Goal: Task Accomplishment & Management: Complete application form

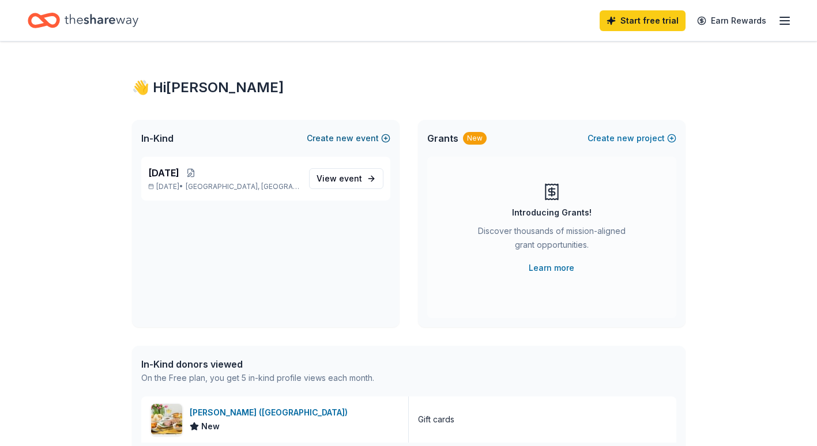
click at [353, 142] on span "new" at bounding box center [344, 138] width 17 height 14
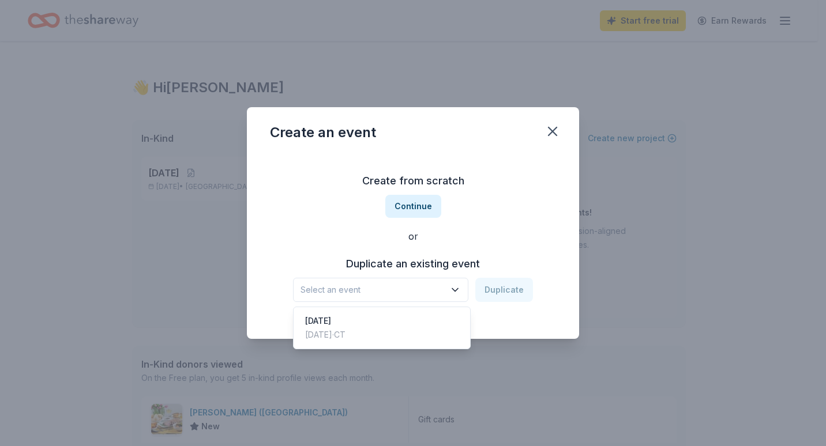
click at [368, 284] on span "Select an event" at bounding box center [372, 290] width 144 height 14
click at [414, 199] on button "Continue" at bounding box center [413, 206] width 56 height 23
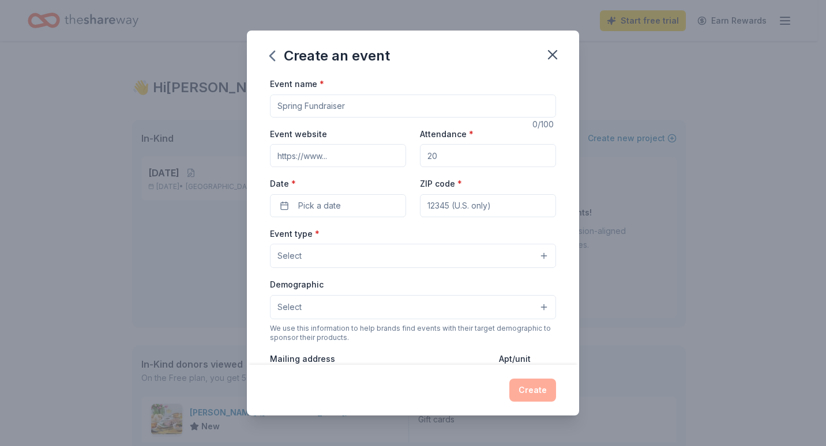
click at [345, 103] on input "Event name *" at bounding box center [413, 106] width 286 height 23
type input "Parent Teacher Conferences"
drag, startPoint x: 466, startPoint y: 158, endPoint x: 409, endPoint y: 159, distance: 57.1
click at [409, 159] on div "Event website Attendance * Date * Pick a date ZIP code *" at bounding box center [413, 172] width 286 height 91
type input "150"
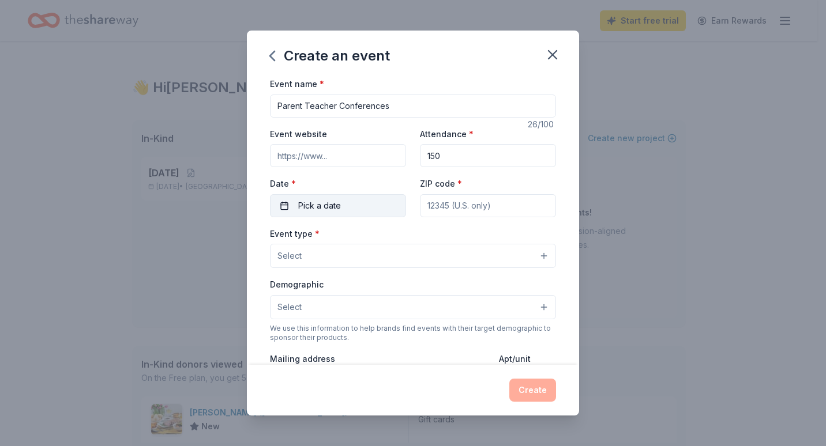
click at [363, 202] on button "Pick a date" at bounding box center [338, 205] width 136 height 23
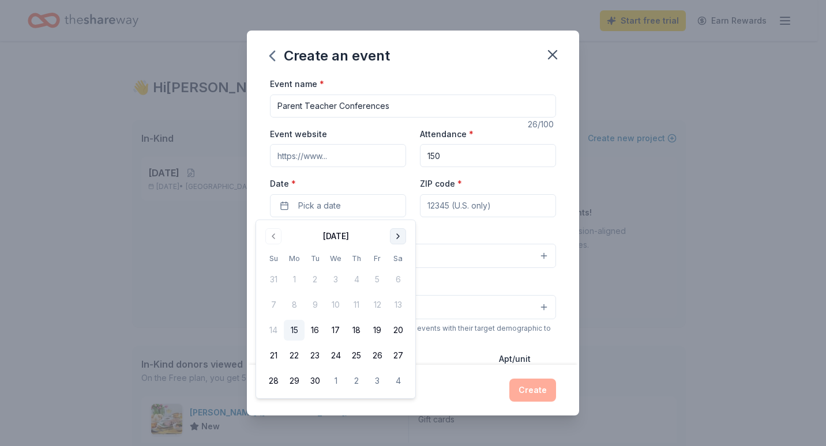
click at [404, 233] on button "Go to next month" at bounding box center [398, 236] width 16 height 16
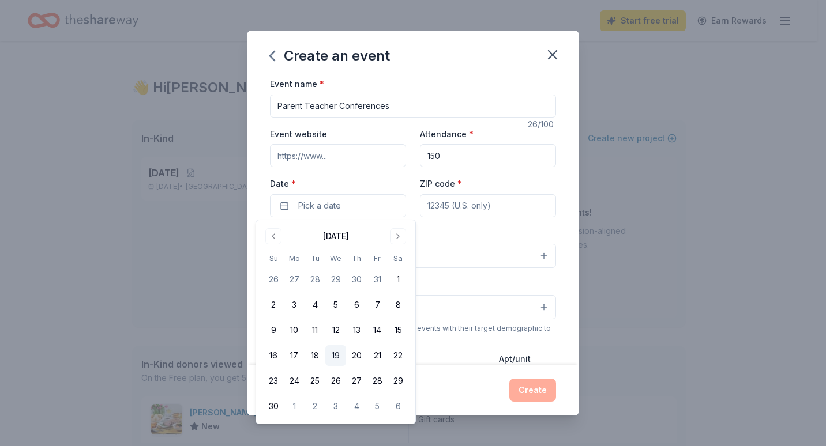
click at [331, 356] on button "19" at bounding box center [335, 355] width 21 height 21
click at [492, 210] on input "ZIP code *" at bounding box center [488, 205] width 136 height 23
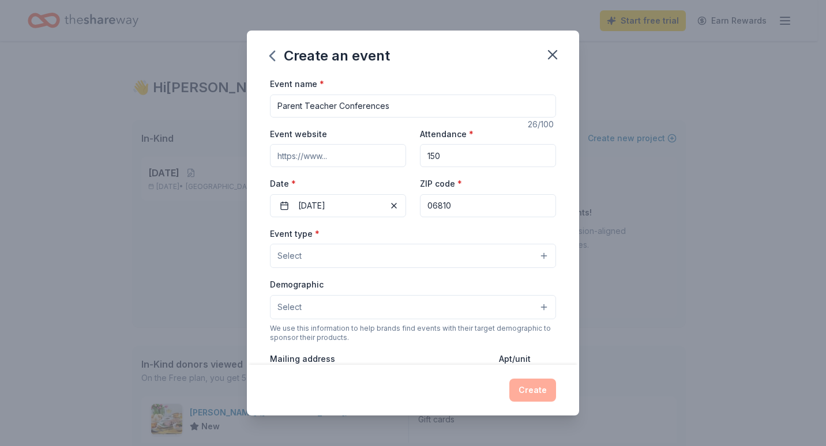
type input "06810"
click at [368, 258] on button "Select" at bounding box center [413, 256] width 286 height 24
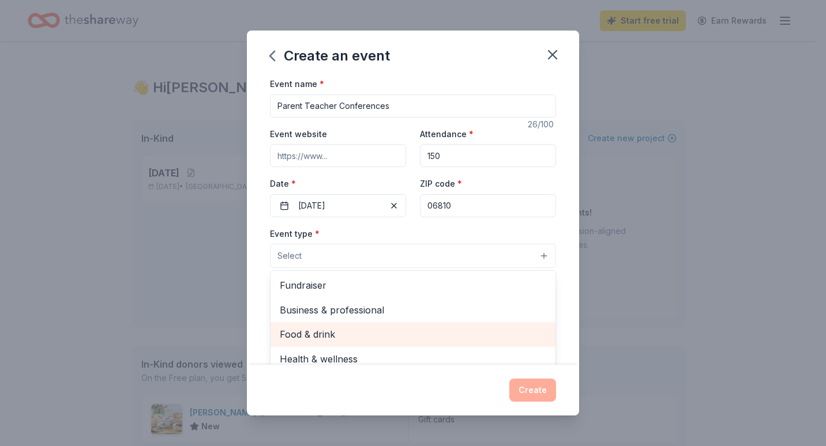
click at [442, 342] on span "Food & drink" at bounding box center [413, 334] width 266 height 15
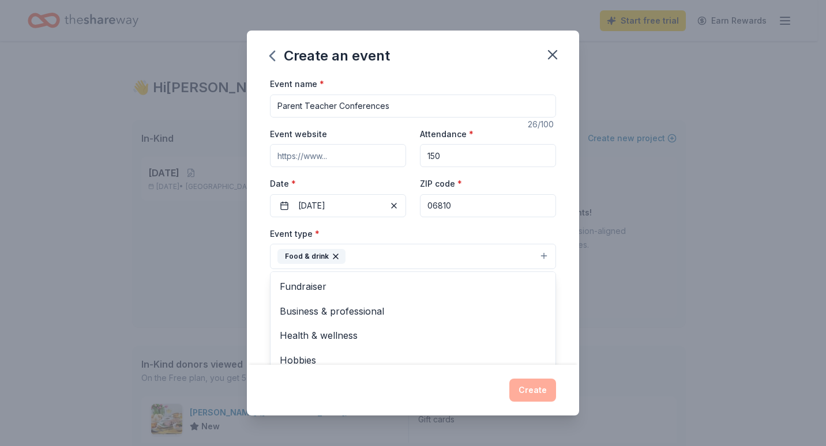
click at [567, 281] on div "Event name * Parent Teacher Conferences 26 /100 Event website Attendance * 150 …" at bounding box center [413, 221] width 332 height 288
click at [499, 311] on button "Select" at bounding box center [413, 308] width 286 height 24
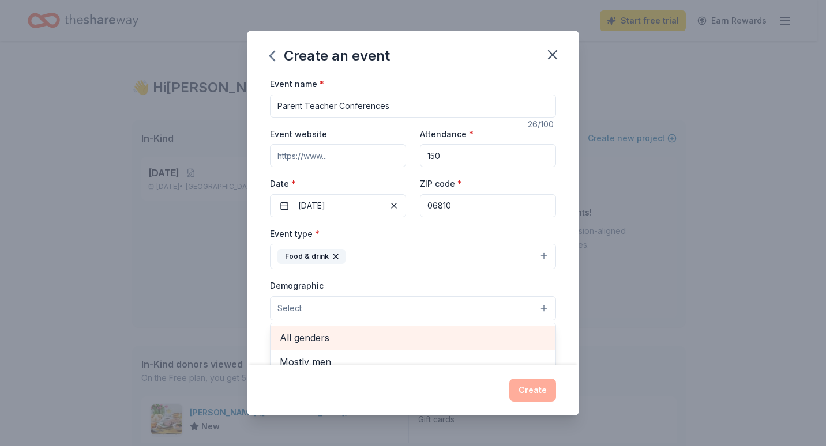
click at [459, 326] on div "All genders" at bounding box center [412, 338] width 285 height 24
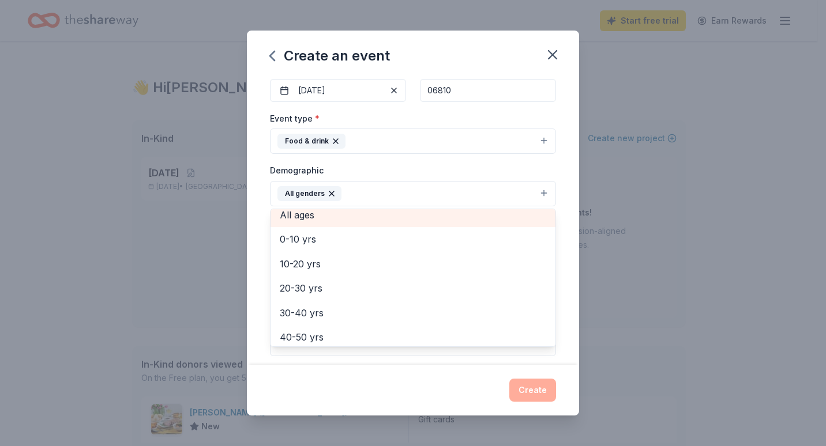
scroll to position [27, 0]
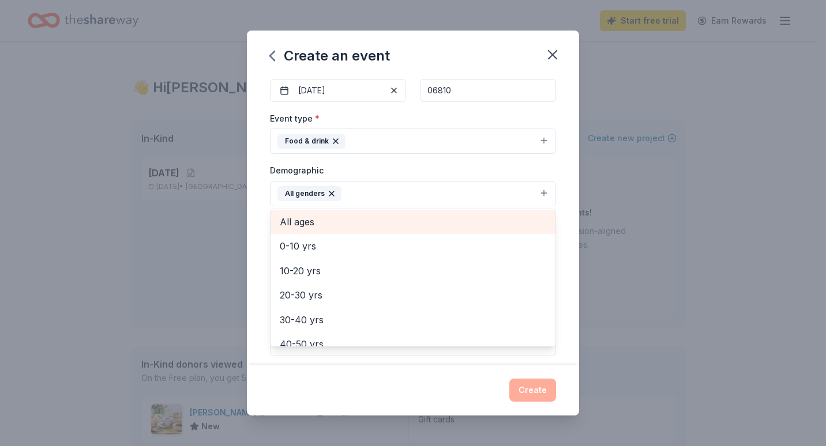
click at [439, 214] on span "All ages" at bounding box center [413, 221] width 266 height 15
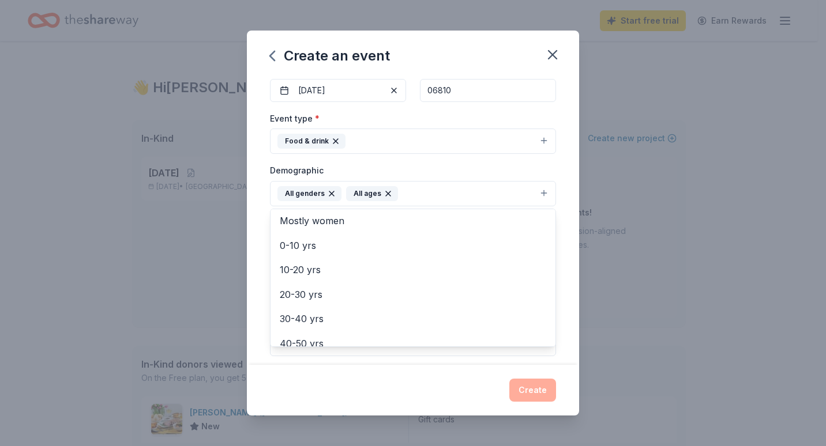
click at [562, 266] on div "Event name * Parent Teacher Conferences 26 /100 Event website Attendance * 150 …" at bounding box center [413, 221] width 332 height 288
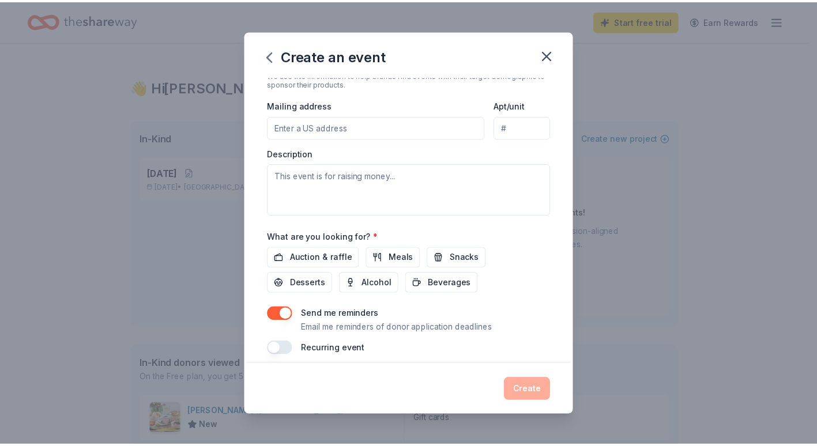
scroll to position [265, 0]
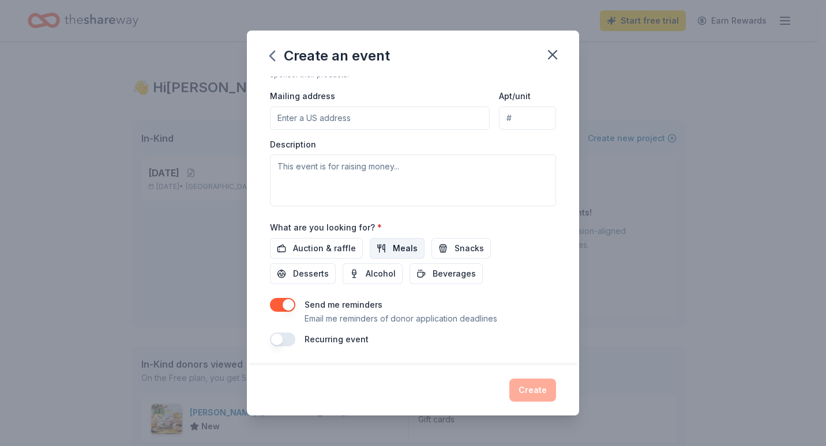
click at [396, 248] on span "Meals" at bounding box center [405, 249] width 25 height 14
click at [470, 243] on span "Snacks" at bounding box center [468, 249] width 29 height 14
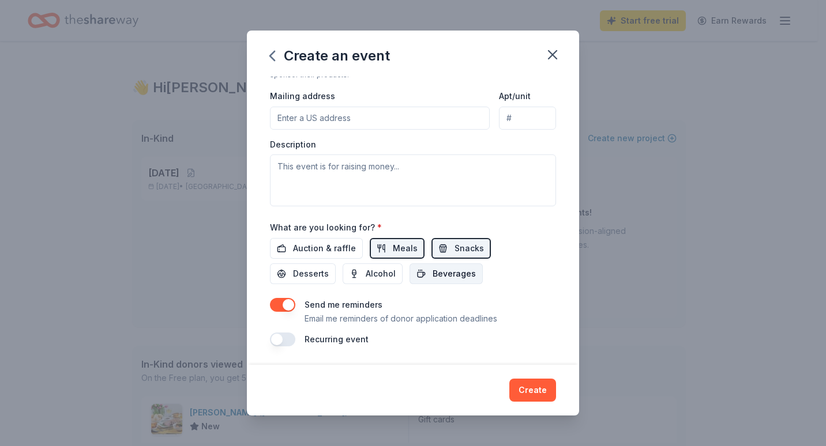
click at [463, 277] on span "Beverages" at bounding box center [453, 274] width 43 height 14
click at [308, 275] on span "Desserts" at bounding box center [311, 274] width 36 height 14
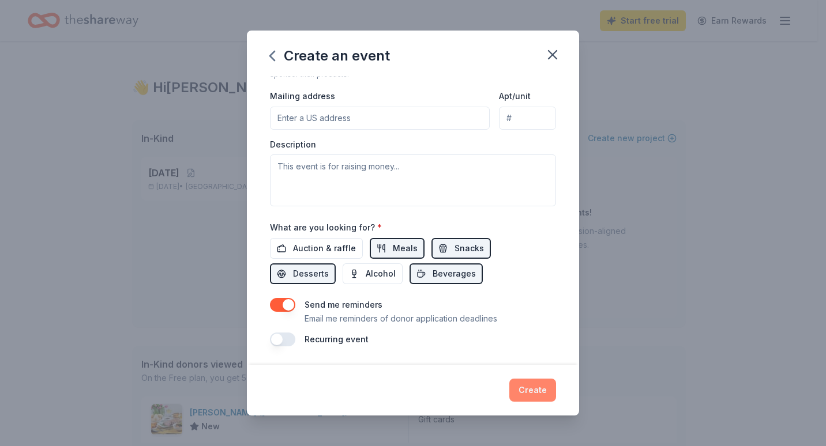
click at [536, 389] on button "Create" at bounding box center [532, 390] width 47 height 23
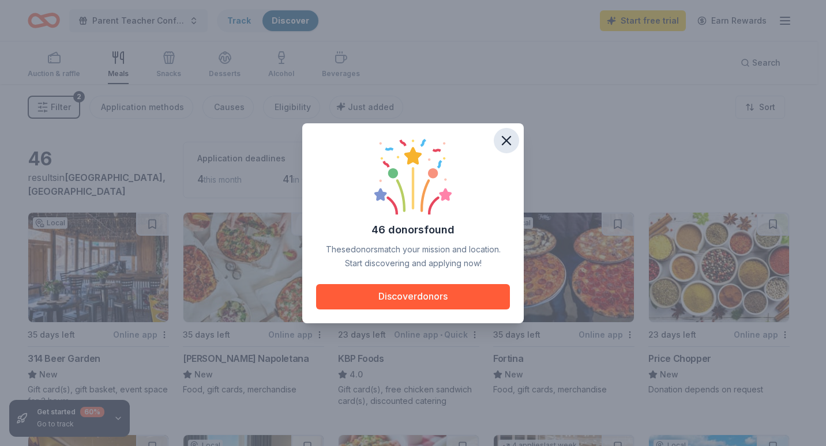
click at [506, 140] on icon "button" at bounding box center [506, 141] width 8 height 8
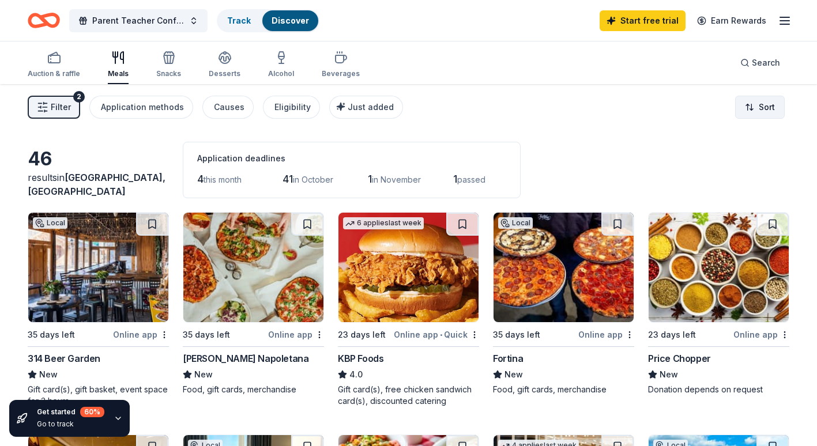
click at [754, 104] on html "Parent Teacher Conferences Track Discover Start free trial Earn Rewards Auction…" at bounding box center [408, 223] width 817 height 446
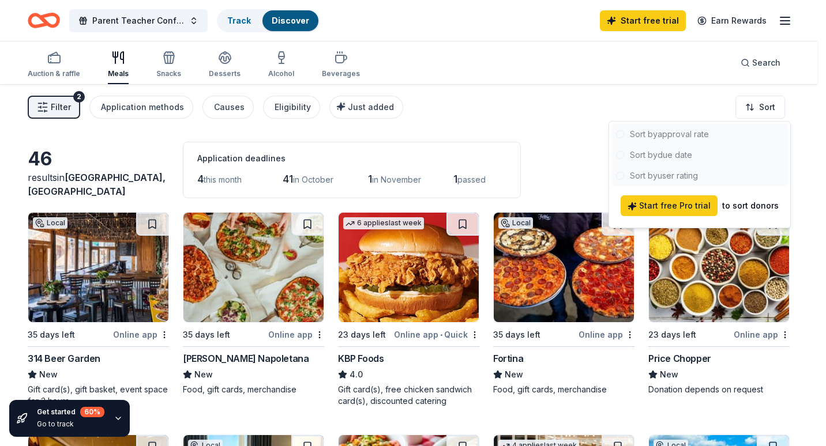
click at [510, 113] on html "Parent Teacher Conferences Track Discover Start free trial Earn Rewards Auction…" at bounding box center [413, 223] width 826 height 446
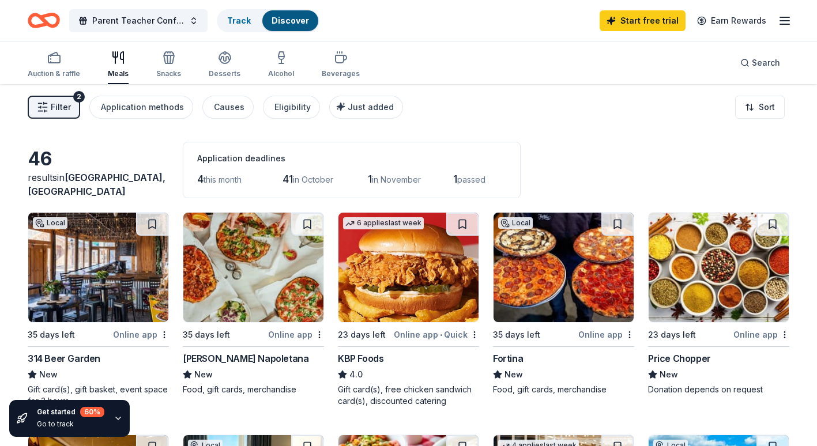
click at [43, 105] on icon "button" at bounding box center [43, 107] width 12 height 12
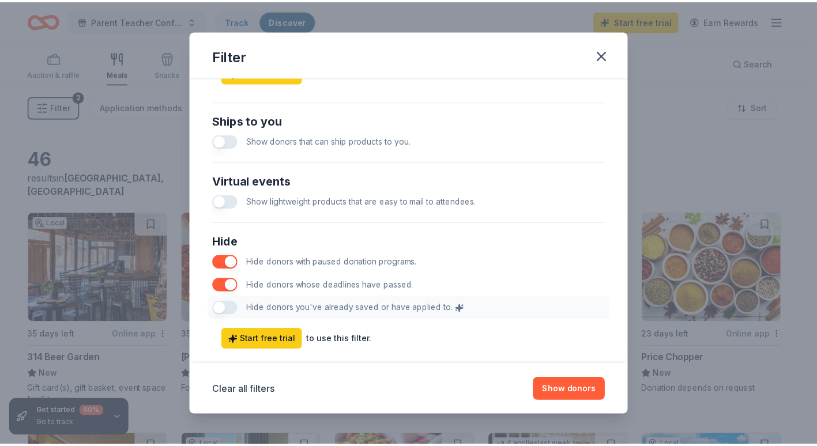
scroll to position [551, 0]
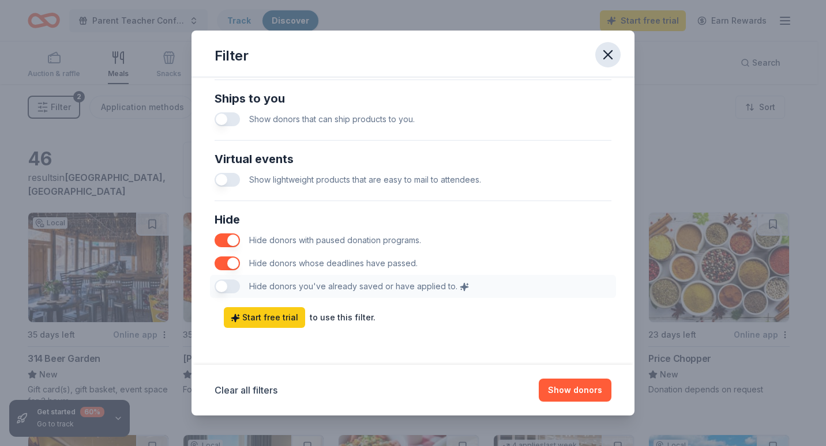
click at [617, 57] on button "button" at bounding box center [607, 54] width 25 height 25
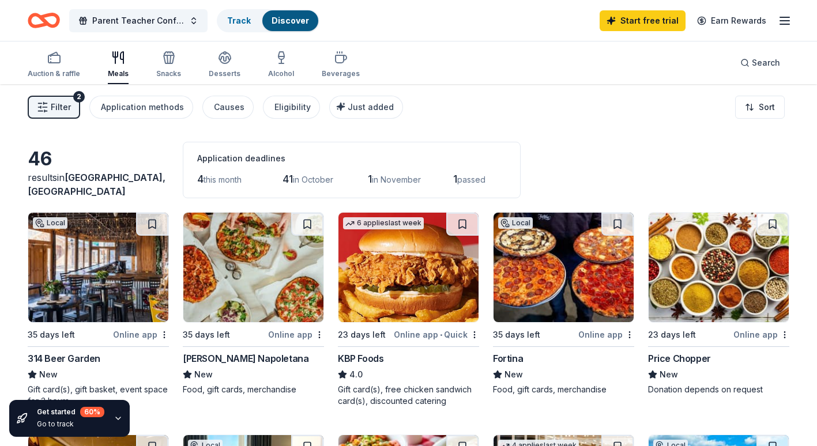
click at [253, 256] on img at bounding box center [253, 268] width 140 height 110
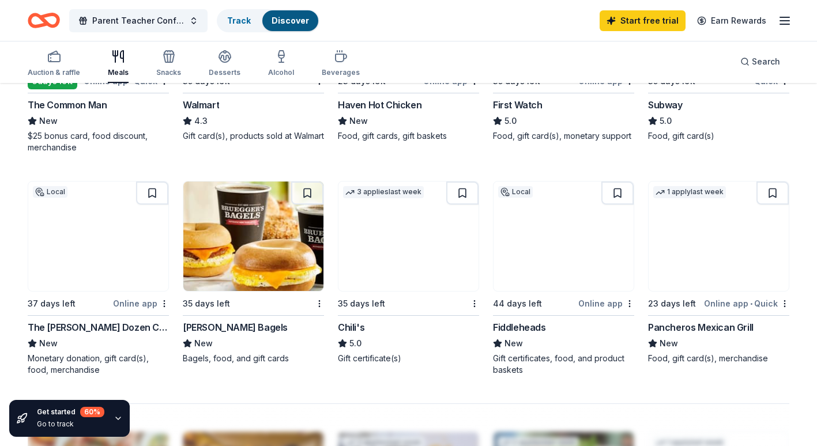
scroll to position [692, 0]
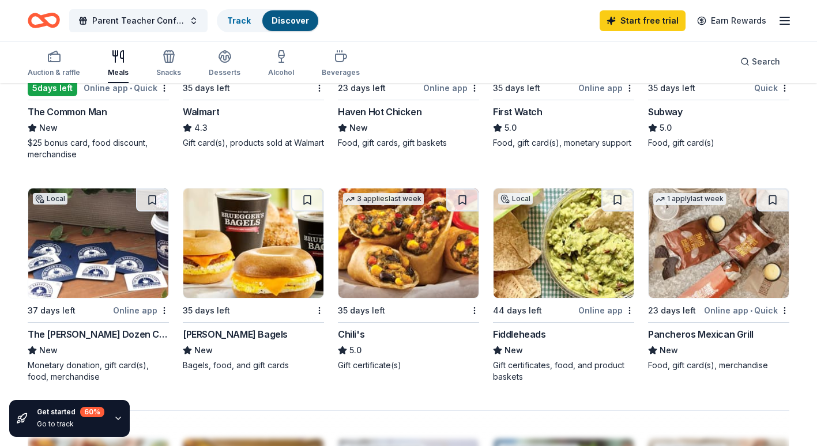
click at [743, 262] on img at bounding box center [719, 244] width 140 height 110
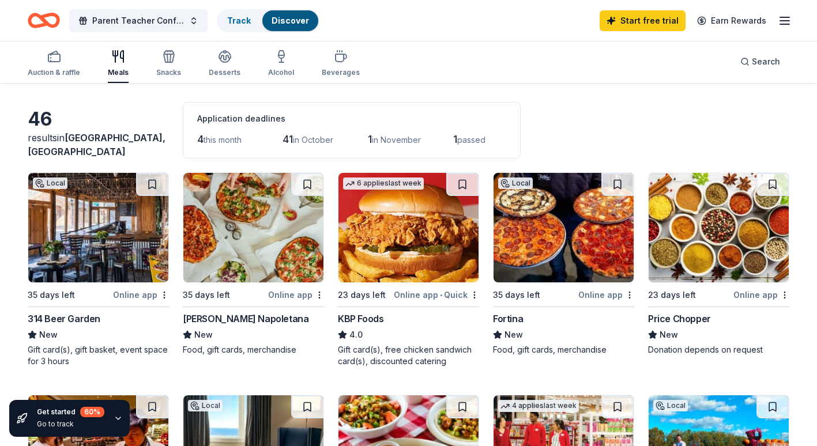
scroll to position [58, 0]
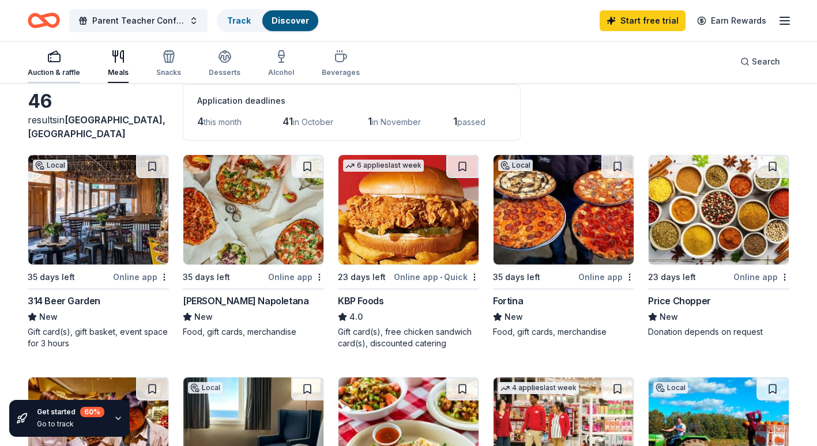
click at [32, 66] on div "Auction & raffle" at bounding box center [54, 64] width 52 height 28
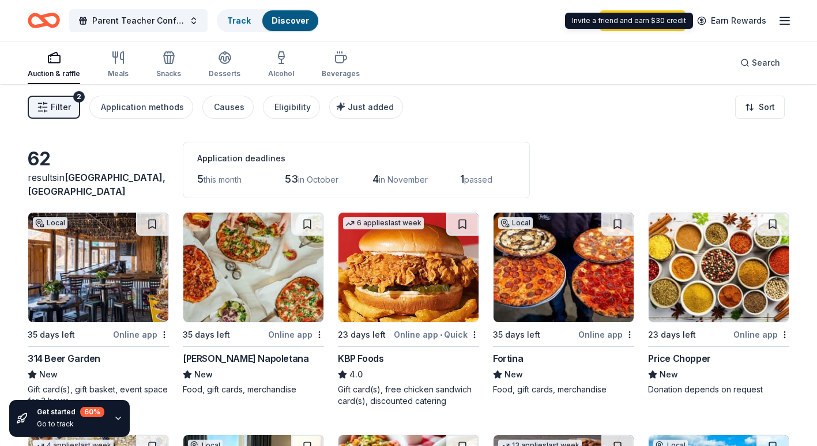
click at [775, 17] on div "Start free trial Earn Rewards" at bounding box center [696, 20] width 192 height 27
click at [779, 20] on icon "button" at bounding box center [785, 21] width 14 height 14
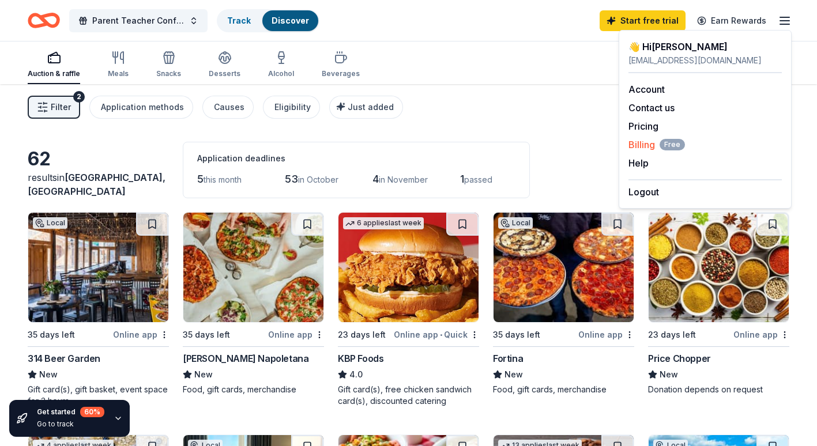
click at [649, 144] on span "Billing Free" at bounding box center [656, 145] width 56 height 14
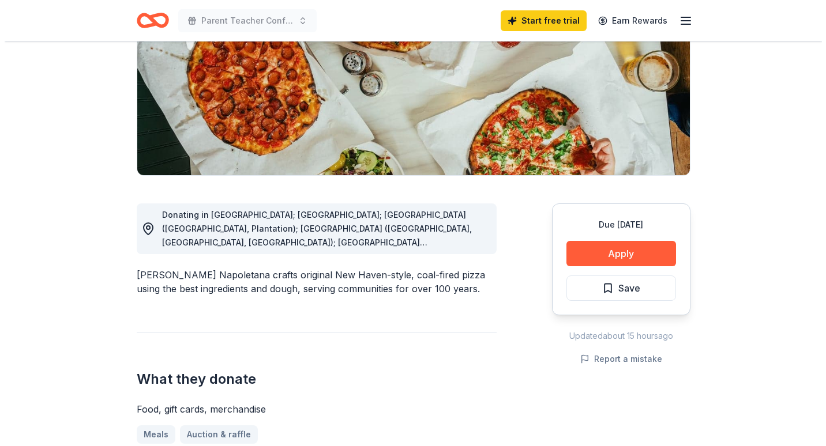
scroll to position [231, 0]
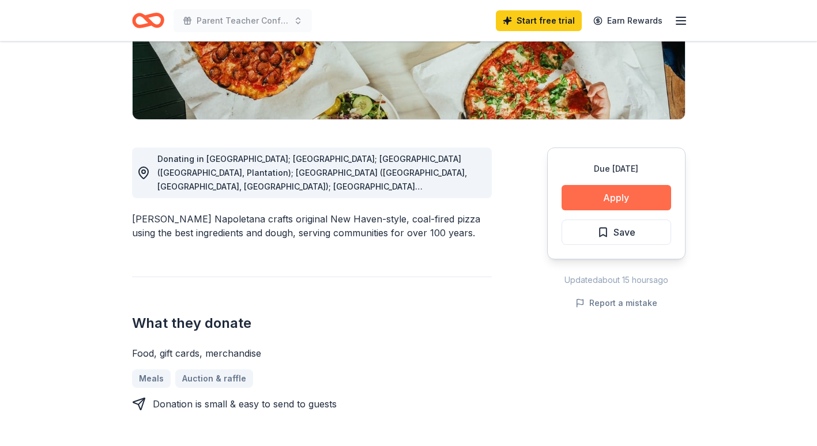
click at [613, 196] on button "Apply" at bounding box center [617, 197] width 110 height 25
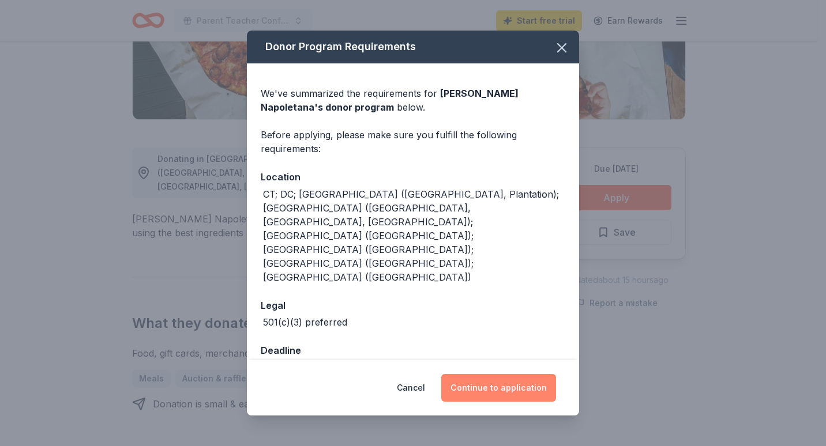
click at [499, 374] on button "Continue to application" at bounding box center [498, 388] width 115 height 28
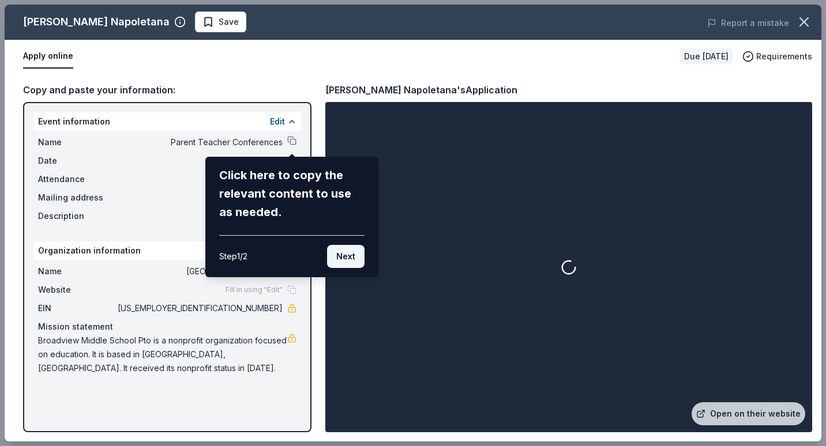
click at [349, 249] on button "Next" at bounding box center [345, 256] width 37 height 23
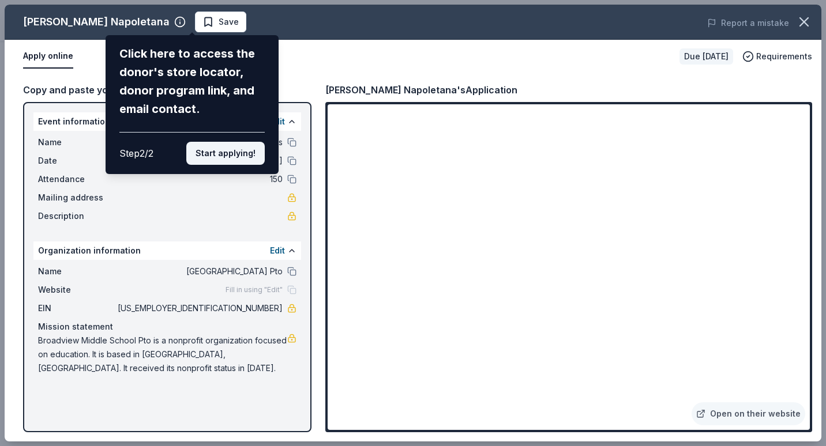
click at [226, 151] on button "Start applying!" at bounding box center [225, 153] width 78 height 23
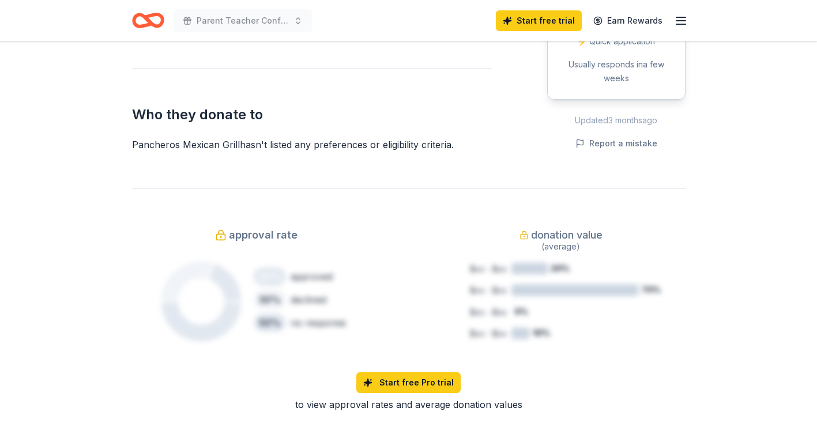
scroll to position [519, 0]
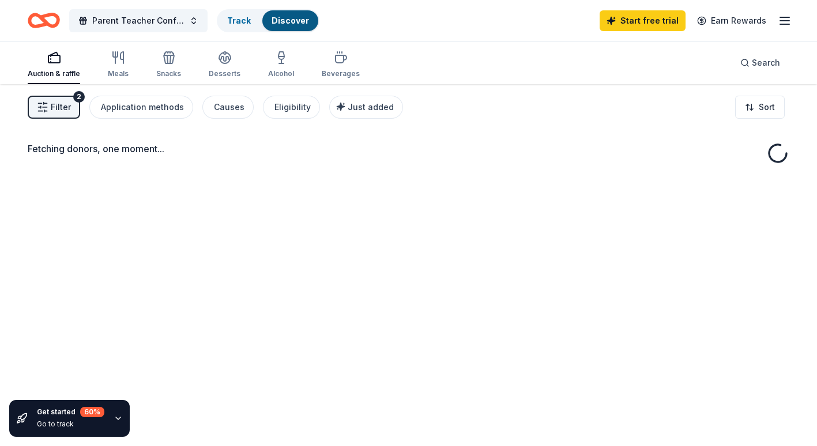
click at [782, 24] on line "button" at bounding box center [784, 24] width 9 height 0
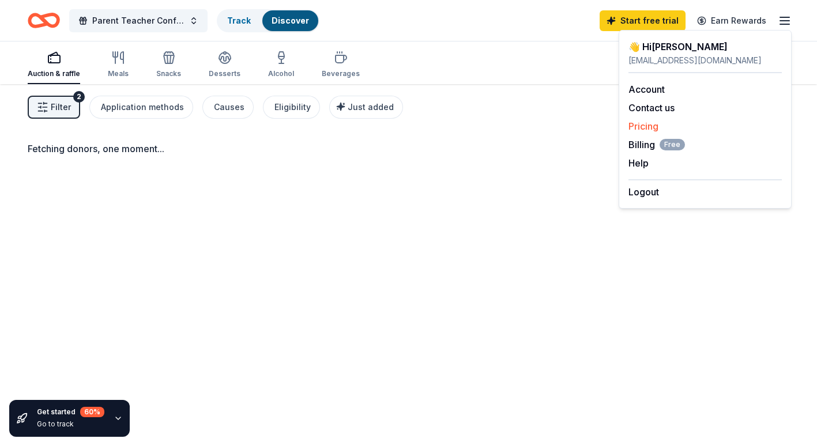
click at [636, 129] on link "Pricing" at bounding box center [643, 126] width 30 height 12
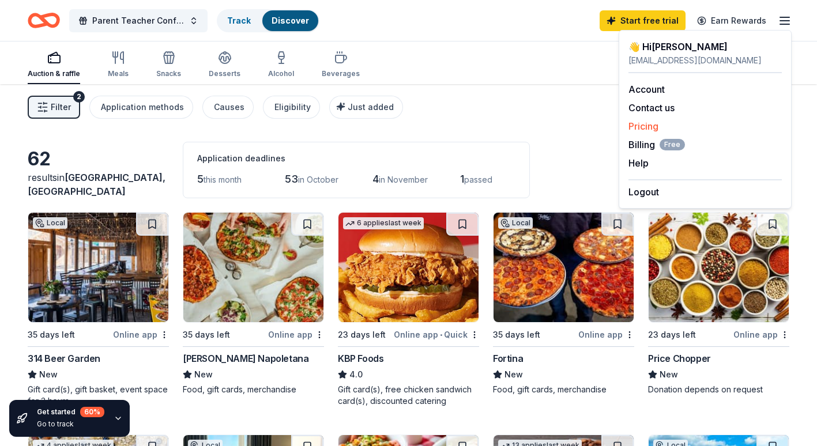
click at [644, 127] on link "Pricing" at bounding box center [643, 126] width 30 height 12
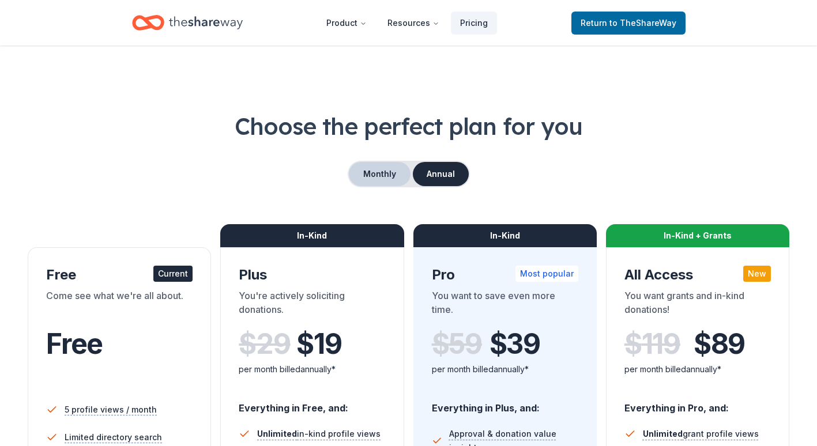
click at [369, 179] on button "Monthly" at bounding box center [380, 174] width 62 height 24
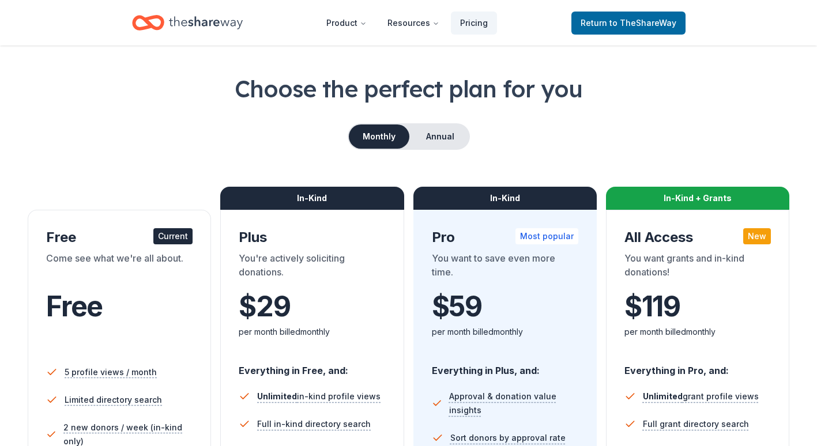
scroll to position [58, 0]
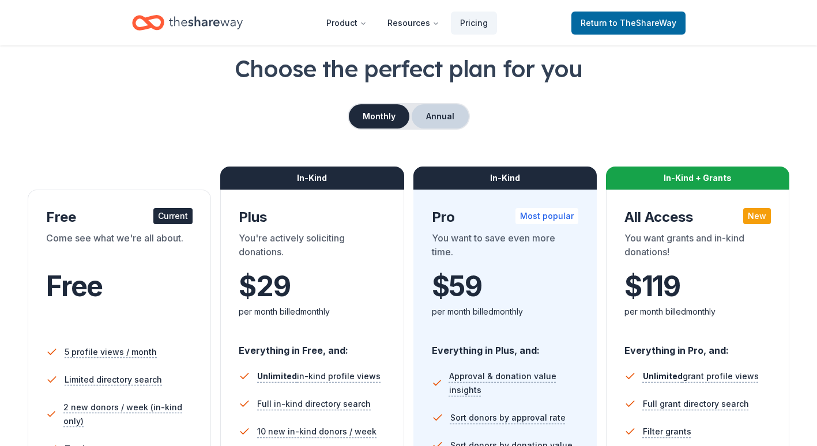
click at [438, 119] on button "Annual" at bounding box center [440, 116] width 57 height 24
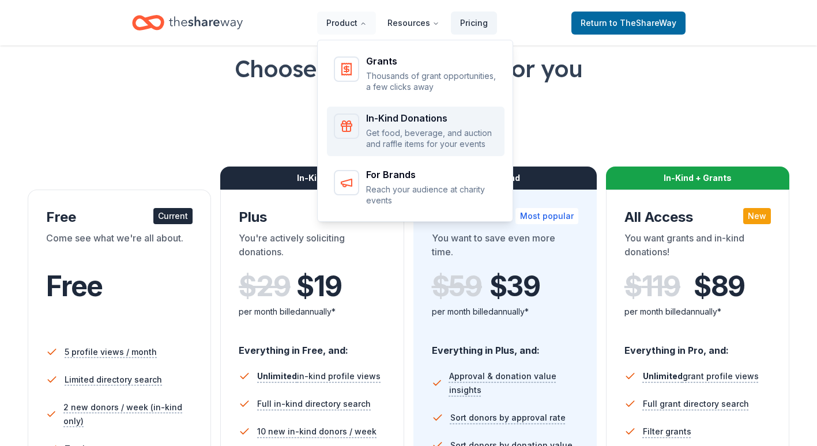
click at [402, 138] on p "Get food, beverage, and auction and raffle items for your events" at bounding box center [431, 138] width 131 height 22
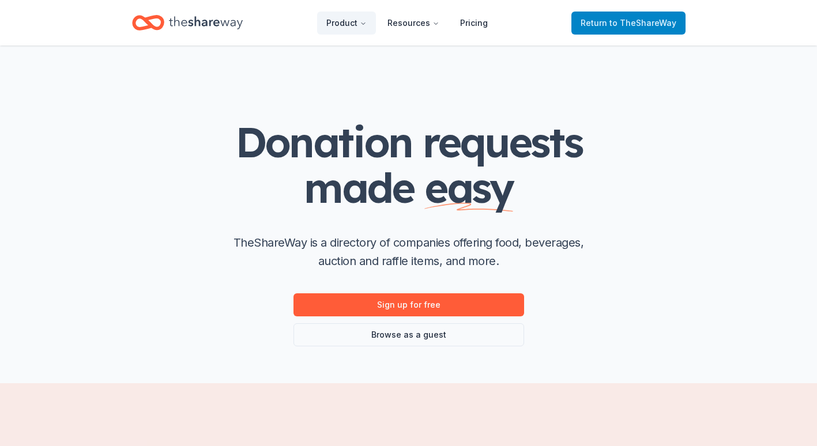
click at [589, 20] on span "Return to TheShareWay" at bounding box center [629, 23] width 96 height 14
click at [632, 24] on span "to TheShareWay" at bounding box center [642, 23] width 67 height 10
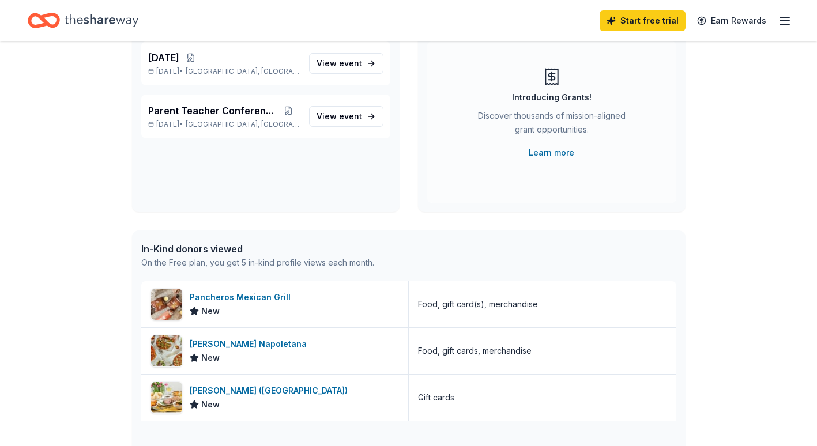
scroll to position [58, 0]
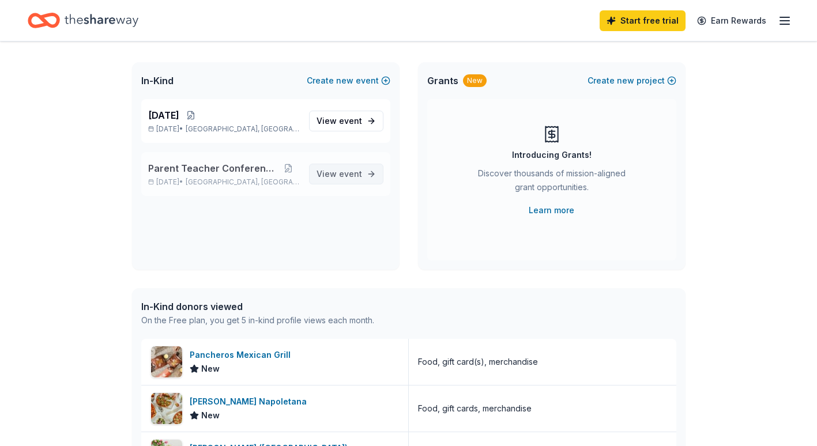
click at [351, 175] on span "event" at bounding box center [350, 174] width 23 height 10
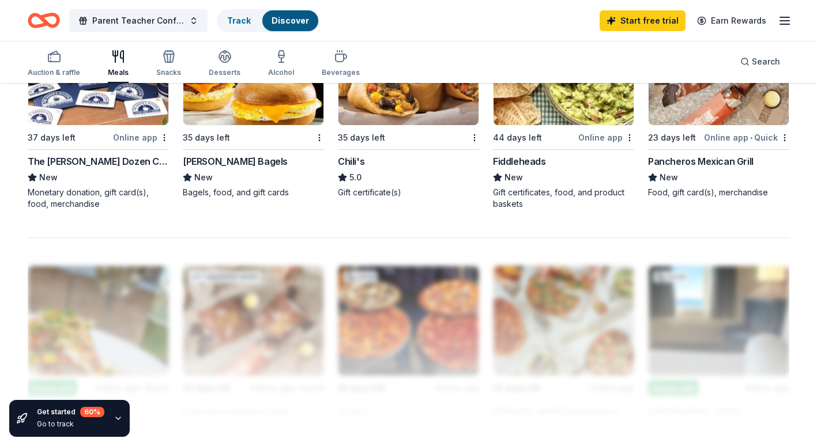
scroll to position [749, 0]
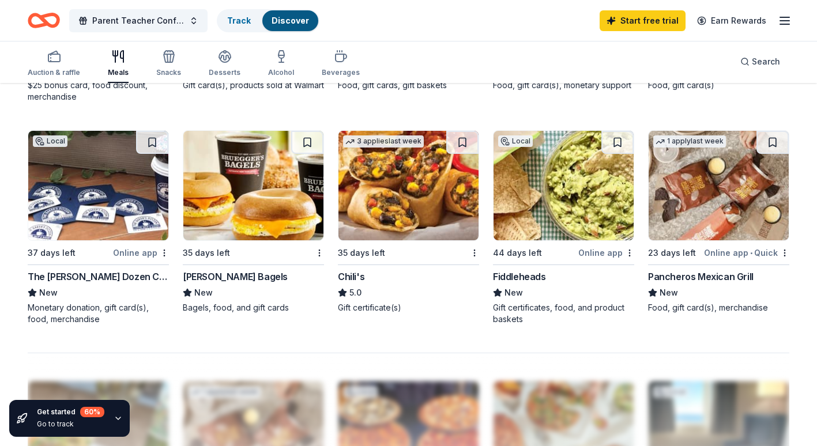
click at [412, 197] on img at bounding box center [408, 186] width 140 height 110
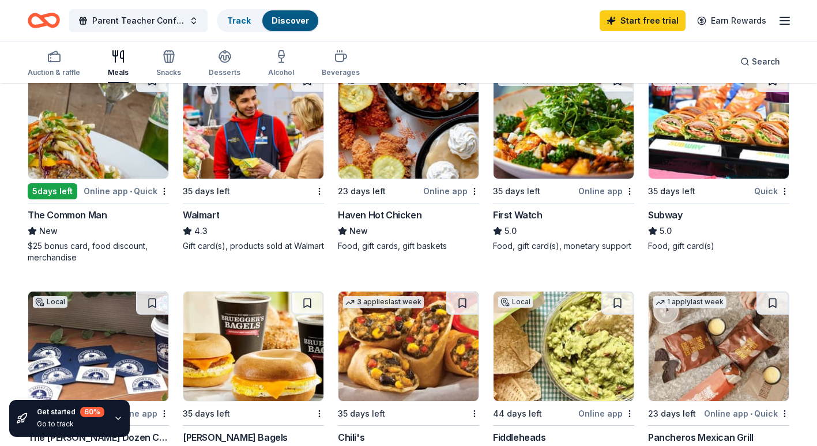
scroll to position [519, 0]
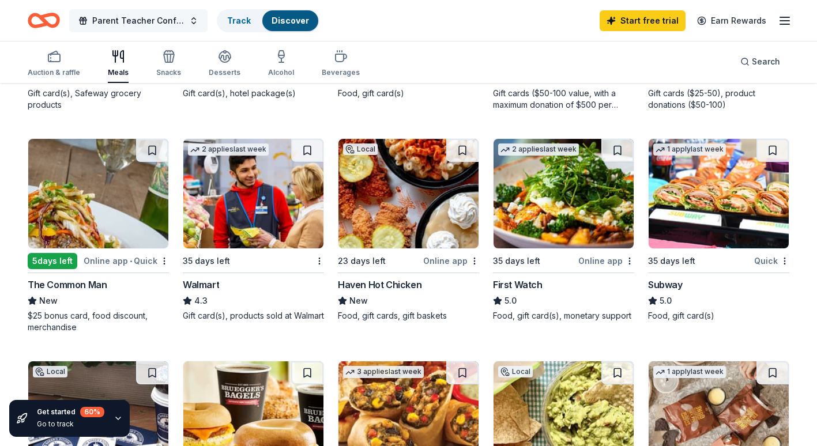
click at [169, 18] on span "Parent Teacher Conferences" at bounding box center [138, 21] width 92 height 14
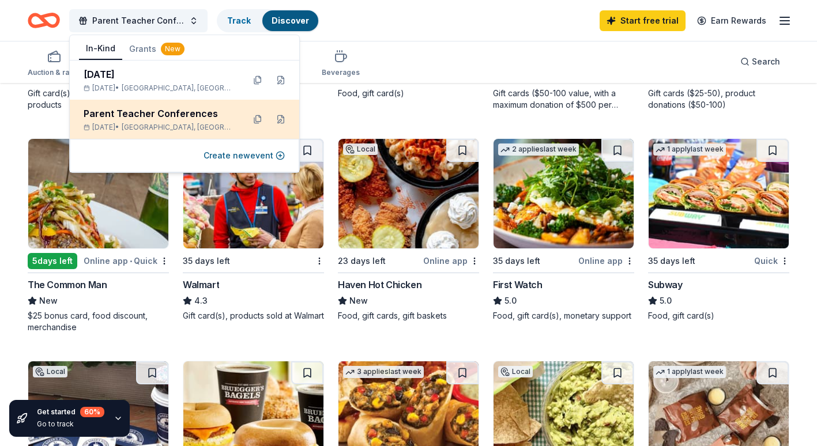
click at [187, 112] on div "Parent Teacher Conferences" at bounding box center [159, 114] width 151 height 14
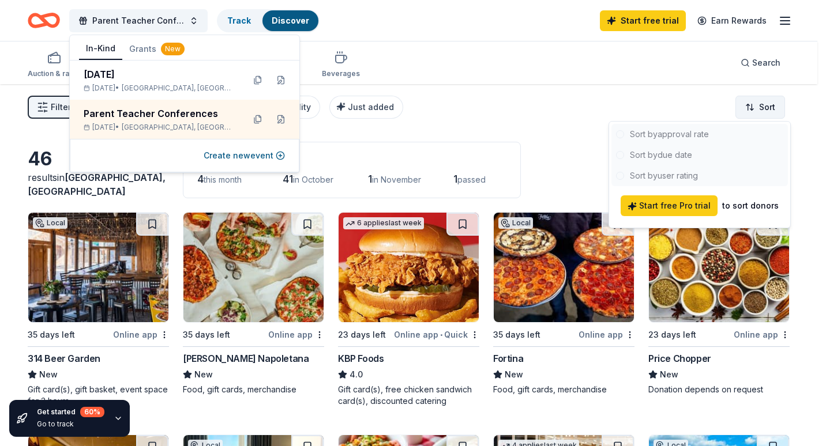
click at [755, 108] on html "Parent Teacher Conferences Track Discover Start free trial Earn Rewards Auction…" at bounding box center [413, 223] width 826 height 446
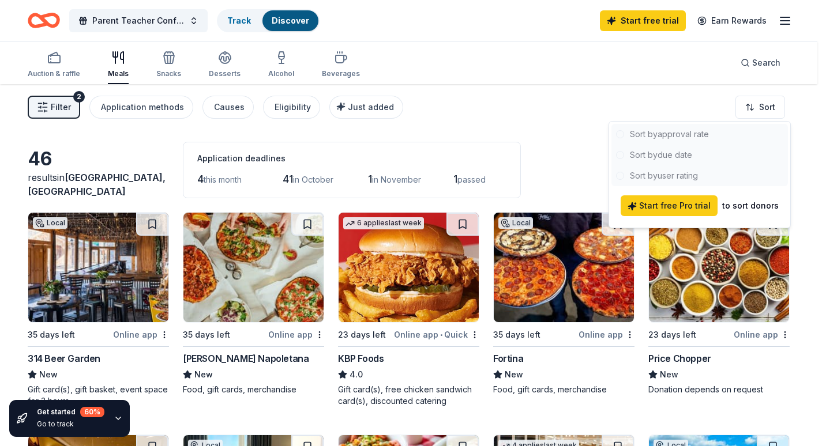
click at [668, 136] on div at bounding box center [699, 155] width 176 height 62
click at [811, 107] on html "Parent Teacher Conferences Track Discover Start free trial Earn Rewards Auction…" at bounding box center [413, 223] width 826 height 446
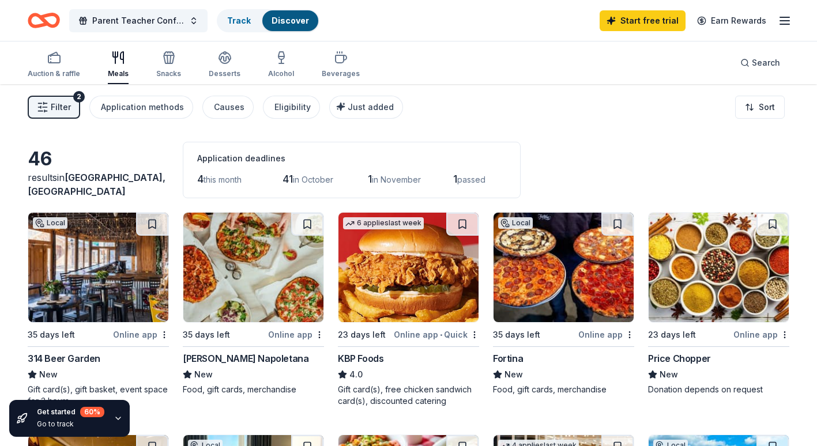
click at [43, 18] on icon "Home" at bounding box center [49, 20] width 18 height 12
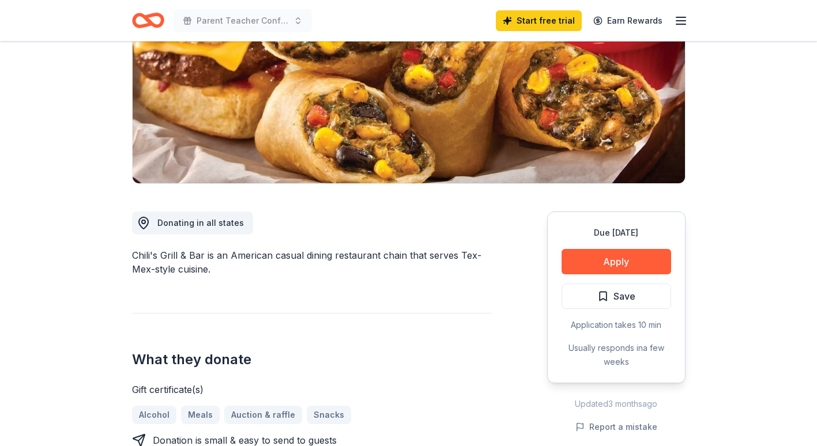
scroll to position [173, 0]
